Goal: Transaction & Acquisition: Purchase product/service

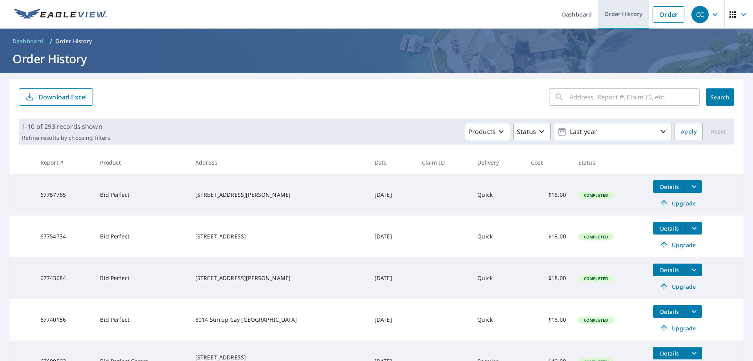
click at [615, 15] on link "Order History" at bounding box center [623, 14] width 51 height 29
click at [617, 13] on link "Order History" at bounding box center [623, 14] width 51 height 29
click at [671, 15] on link "Order" at bounding box center [669, 14] width 32 height 16
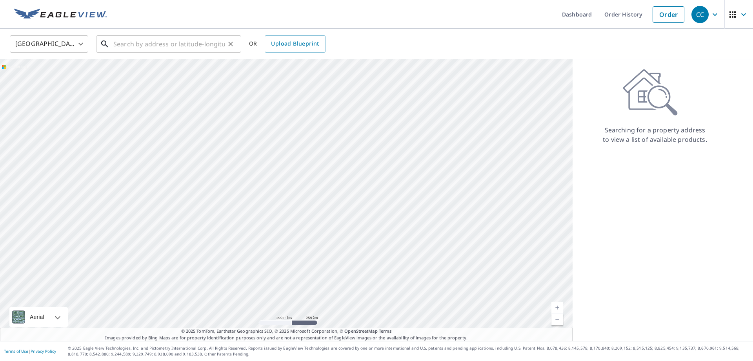
click at [202, 42] on input "text" at bounding box center [169, 44] width 112 height 22
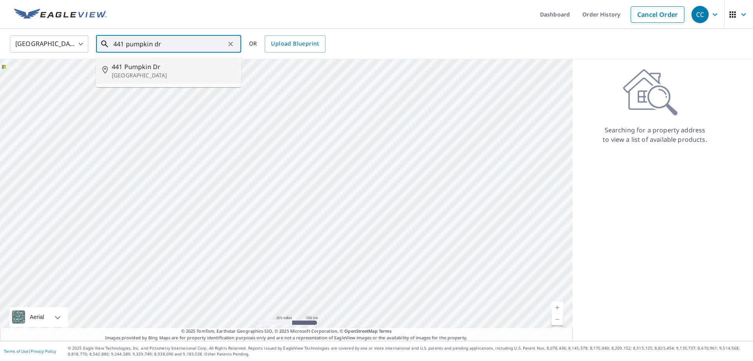
click at [146, 74] on p "[GEOGRAPHIC_DATA]" at bounding box center [173, 75] width 123 height 8
type input "[STREET_ADDRESS]"
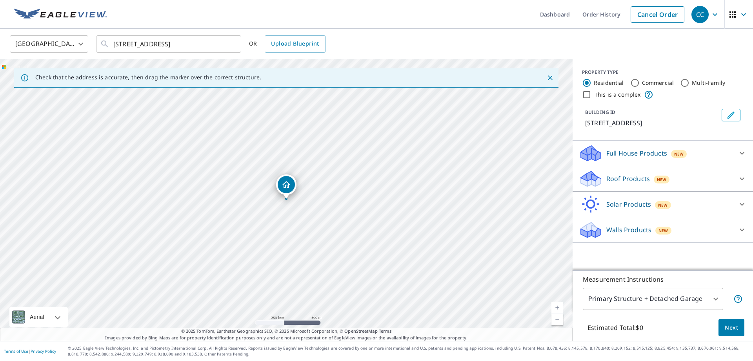
drag, startPoint x: 287, startPoint y: 184, endPoint x: 287, endPoint y: 193, distance: 9.4
click at [198, 47] on input "[STREET_ADDRESS]" at bounding box center [169, 44] width 112 height 22
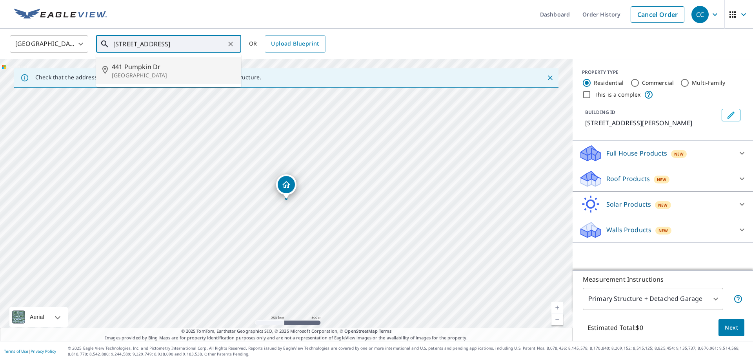
click at [149, 73] on p "[GEOGRAPHIC_DATA]" at bounding box center [173, 75] width 123 height 8
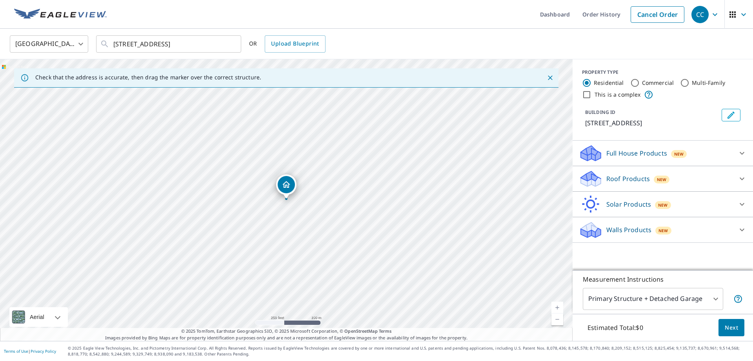
drag, startPoint x: 285, startPoint y: 185, endPoint x: 281, endPoint y: 191, distance: 7.4
click at [202, 47] on input "[STREET_ADDRESS]" at bounding box center [169, 44] width 112 height 22
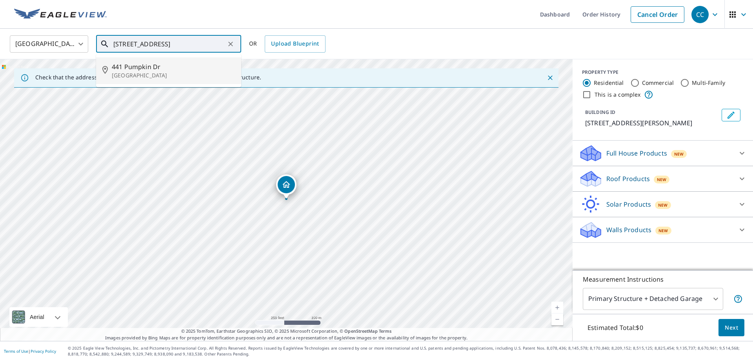
click at [172, 75] on p "[GEOGRAPHIC_DATA]" at bounding box center [173, 75] width 123 height 8
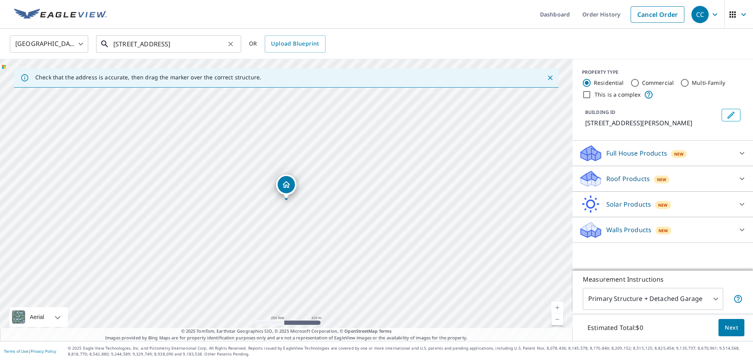
click at [207, 44] on input "[STREET_ADDRESS]" at bounding box center [169, 44] width 112 height 22
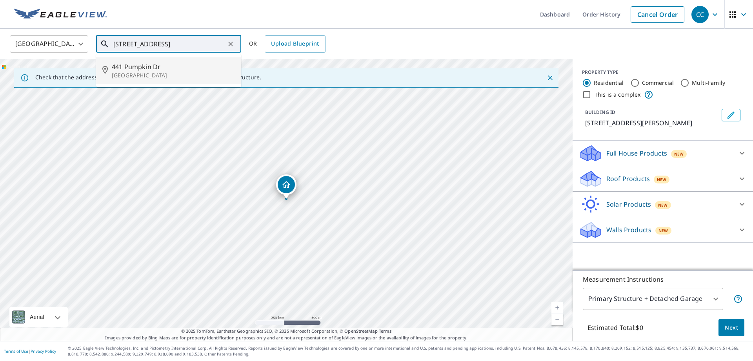
click at [144, 71] on span "441 Pumpkin Dr" at bounding box center [173, 66] width 123 height 9
click at [192, 44] on input "[STREET_ADDRESS]" at bounding box center [169, 44] width 112 height 22
click at [125, 66] on span "441 Pumpkin Dr" at bounding box center [173, 66] width 123 height 9
drag, startPoint x: 161, startPoint y: 44, endPoint x: 114, endPoint y: 43, distance: 47.1
click at [114, 43] on input "[STREET_ADDRESS]" at bounding box center [169, 44] width 112 height 22
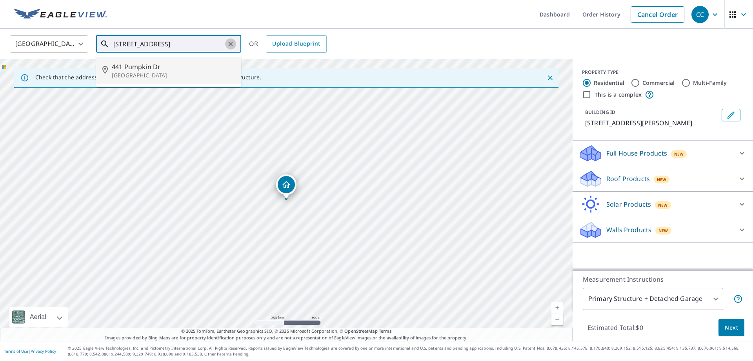
click at [230, 44] on icon "Clear" at bounding box center [231, 44] width 8 height 8
click at [131, 42] on input "text" at bounding box center [169, 44] width 112 height 22
paste input "441 Pumpkin Dr"
click at [144, 67] on span "441 Pumpkin Dr" at bounding box center [173, 66] width 123 height 9
type input "[STREET_ADDRESS]"
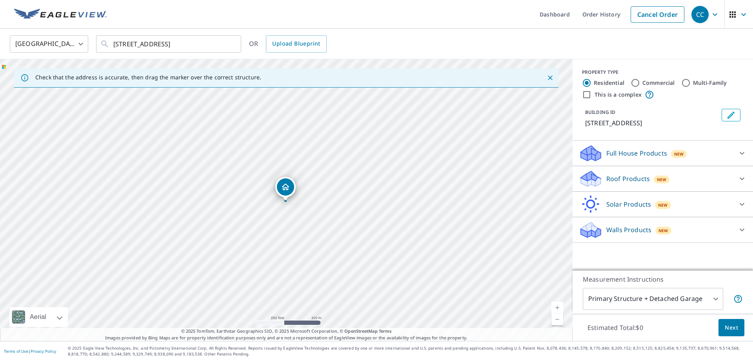
click at [286, 186] on div "[STREET_ADDRESS]" at bounding box center [286, 199] width 573 height 281
click at [621, 183] on p "Roof Products" at bounding box center [629, 178] width 44 height 9
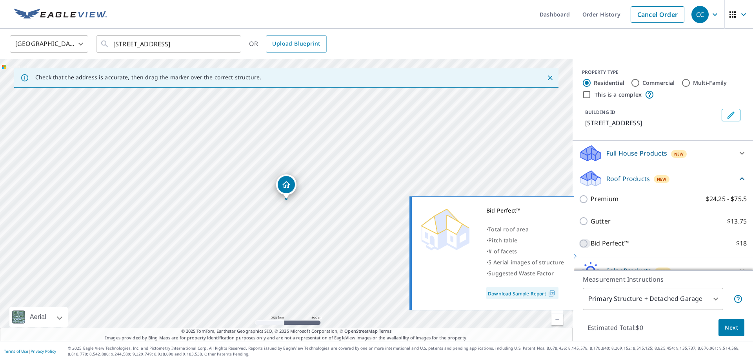
click at [586, 248] on input "Bid Perfect™ $18" at bounding box center [585, 243] width 12 height 9
checkbox input "true"
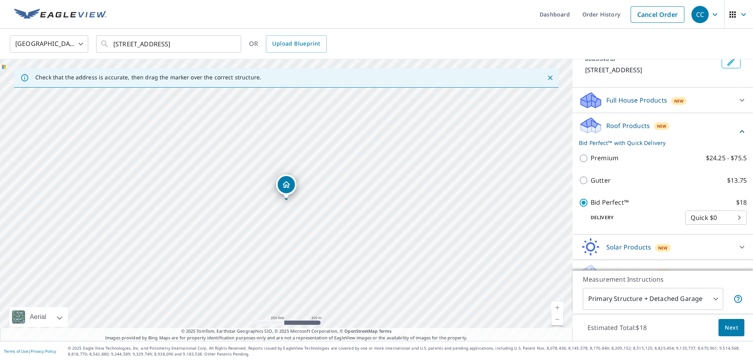
scroll to position [78, 0]
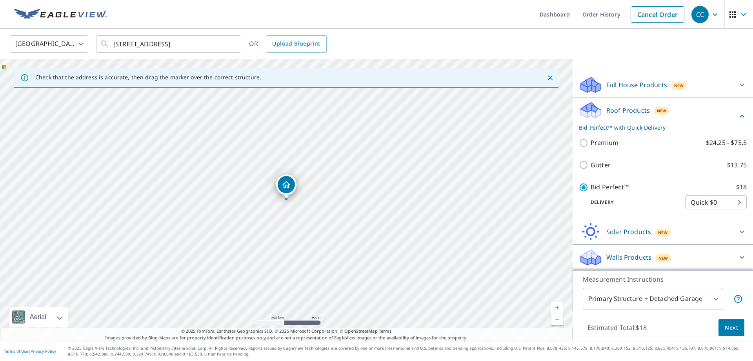
click at [731, 326] on span "Next" at bounding box center [731, 328] width 13 height 10
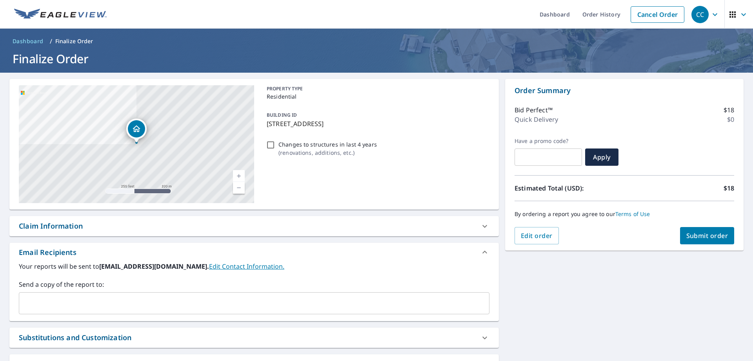
click at [699, 236] on span "Submit order" at bounding box center [708, 235] width 42 height 9
